Goal: Task Accomplishment & Management: Manage account settings

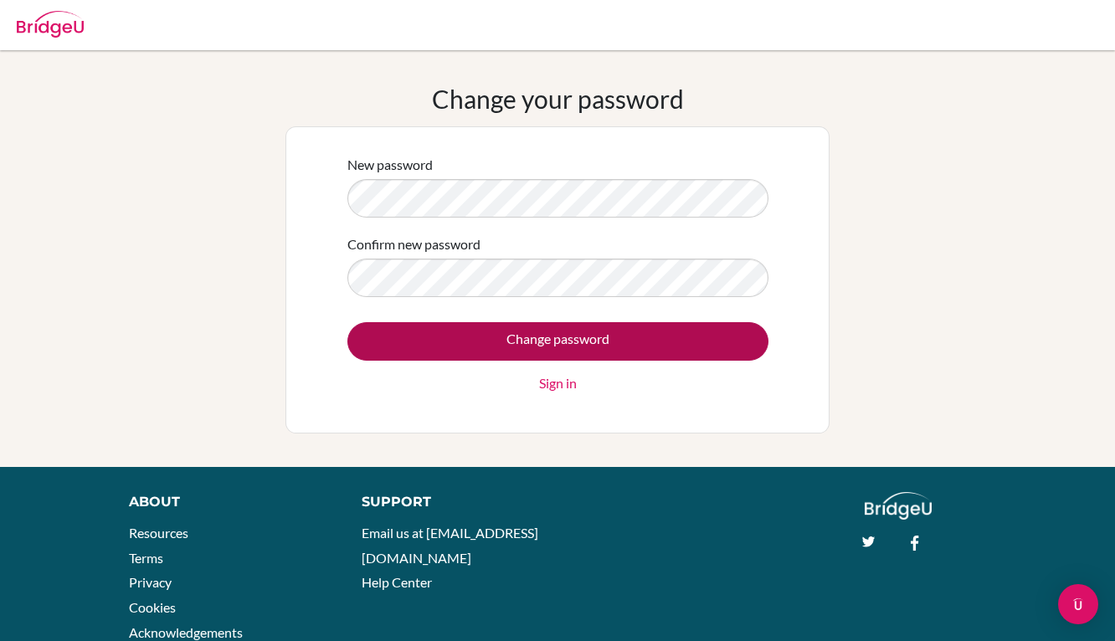
click at [739, 342] on input "Change password" at bounding box center [557, 341] width 421 height 39
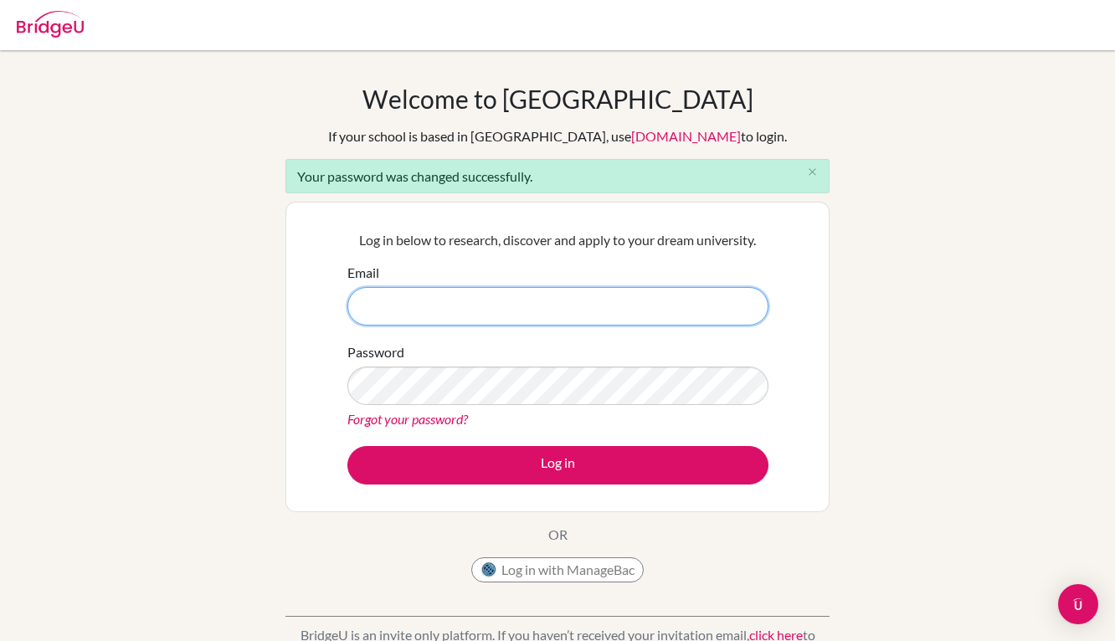
paste input "[EMAIL_ADDRESS][DOMAIN_NAME]"
type input "[EMAIL_ADDRESS][DOMAIN_NAME]"
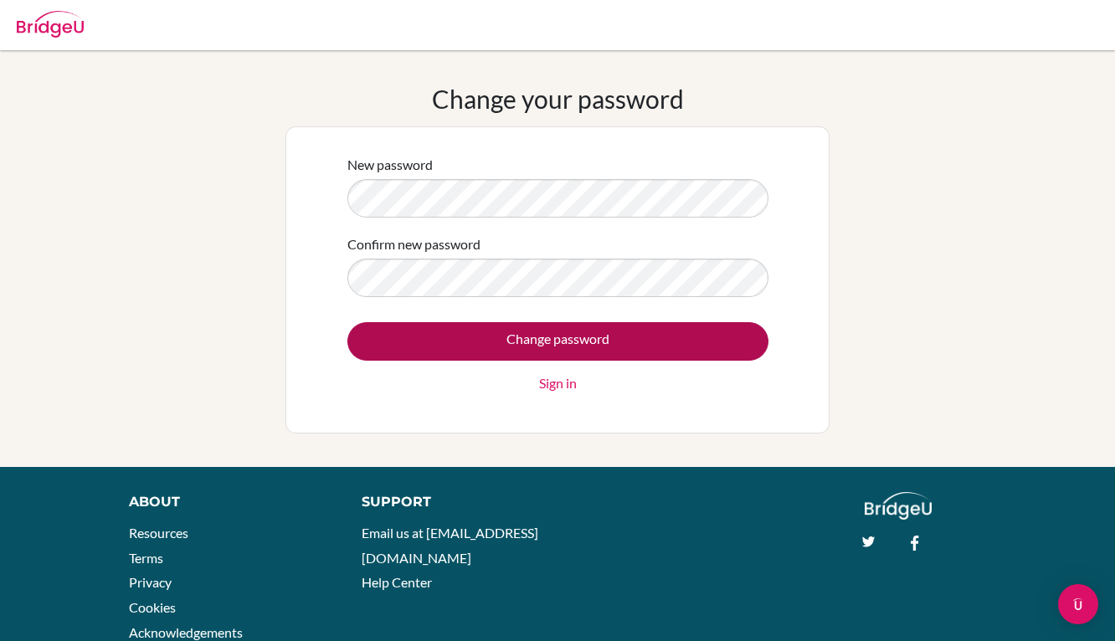
click at [666, 343] on input "Change password" at bounding box center [557, 341] width 421 height 39
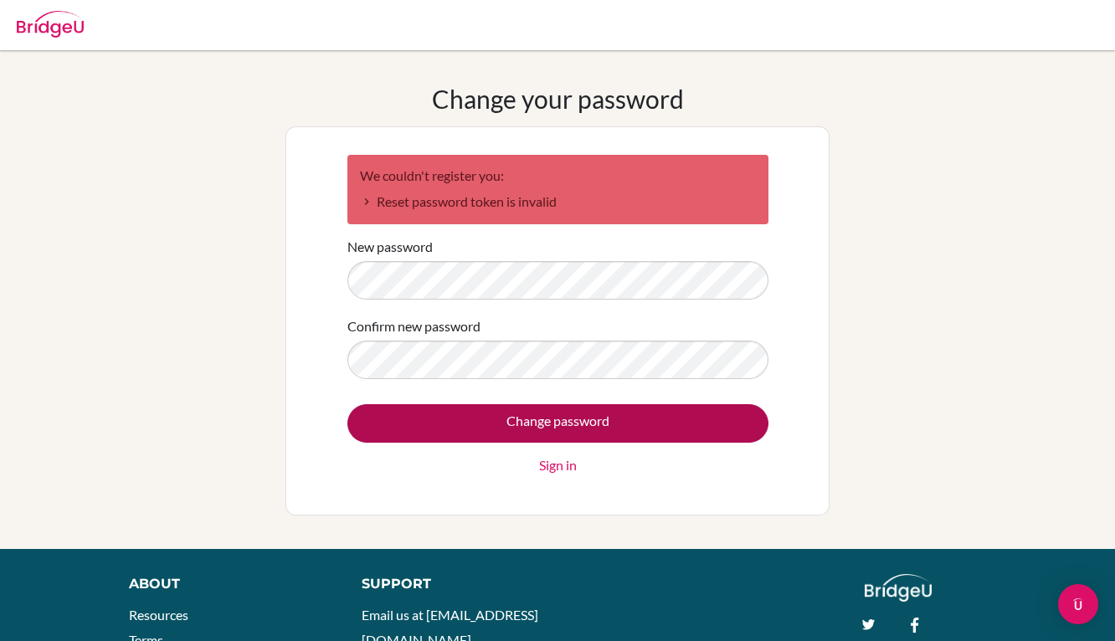
click at [581, 419] on input "Change password" at bounding box center [557, 423] width 421 height 39
click at [585, 424] on input "Change password" at bounding box center [557, 423] width 421 height 39
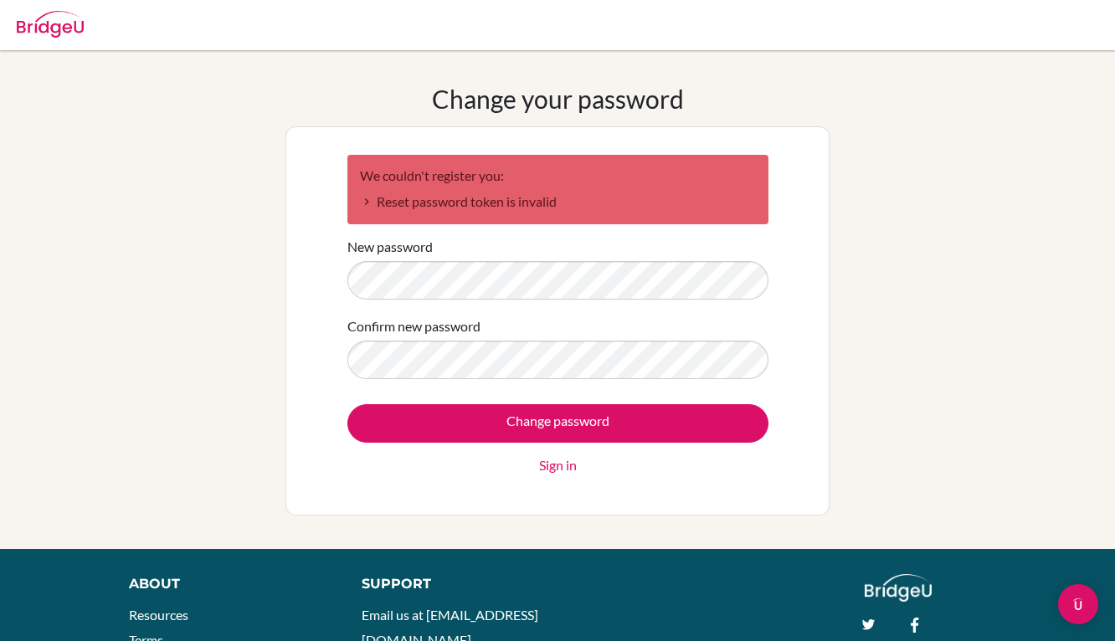
click at [361, 202] on li "Reset password token is invalid" at bounding box center [558, 202] width 396 height 20
click at [558, 466] on link "Sign in" at bounding box center [558, 465] width 38 height 20
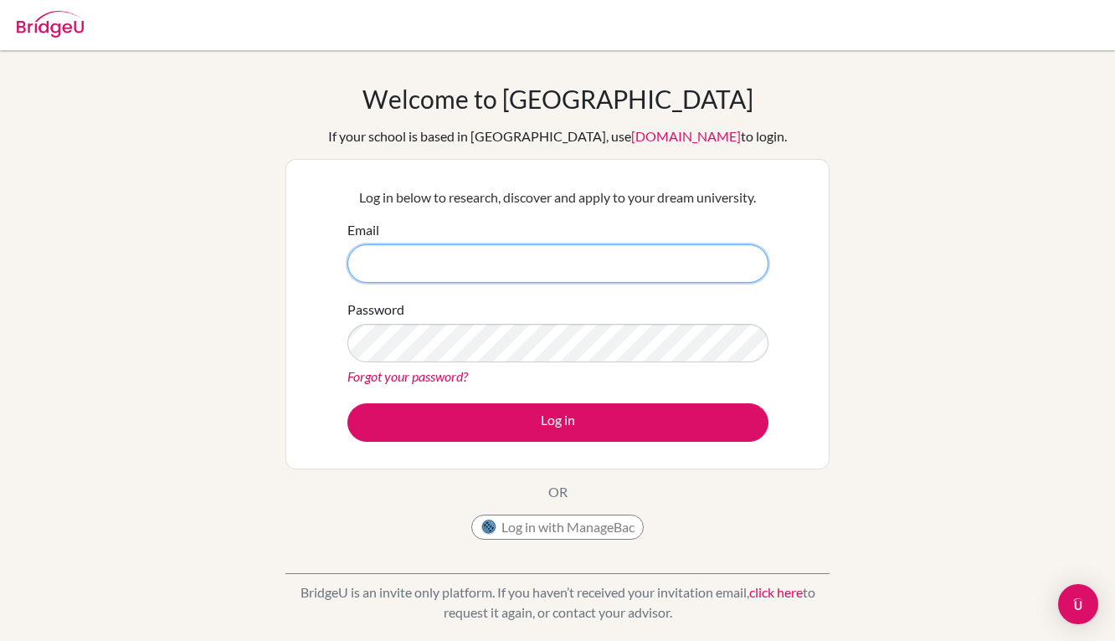
type input "zhan_wang@my.ofs.edu.sg"
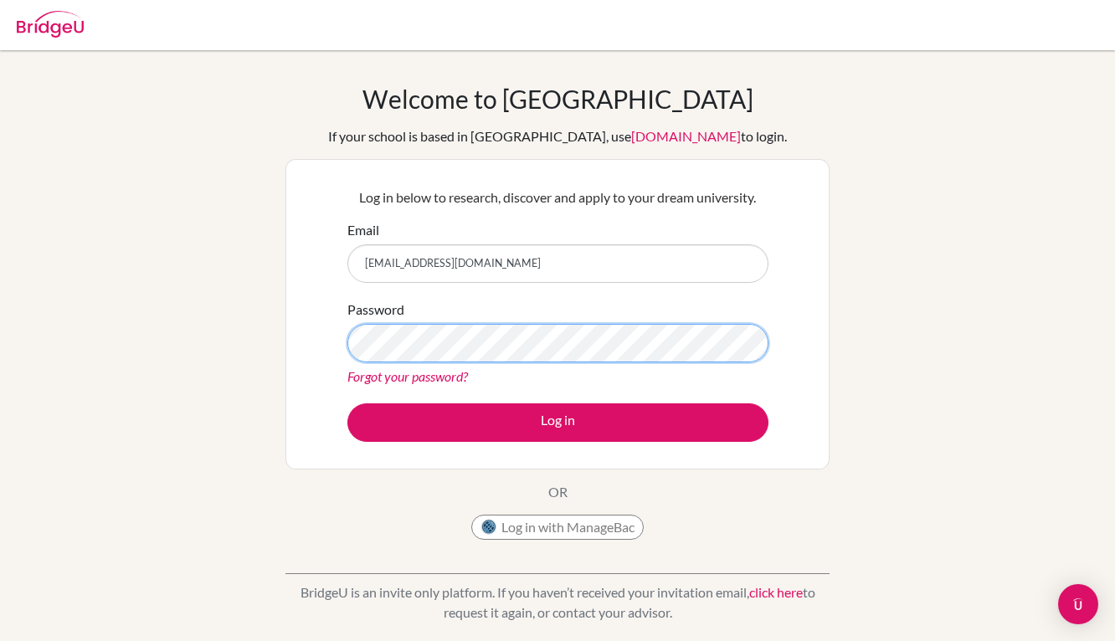
click at [558, 422] on button "Log in" at bounding box center [557, 423] width 421 height 39
